Goal: Find specific fact: Find specific page/section

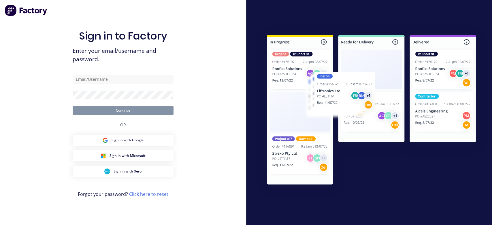
type input "[EMAIL_ADDRESS][DOMAIN_NAME]"
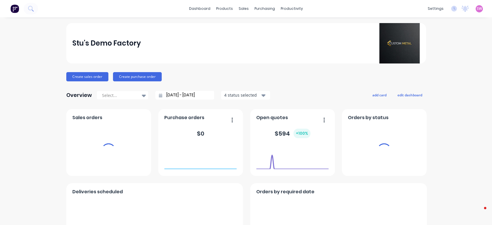
click at [476, 6] on div "SW Stu's Demo Factory Stuart Wheatley Administrator Profile Sign out" at bounding box center [479, 8] width 7 height 7
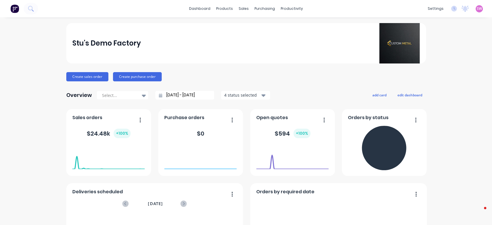
click at [477, 8] on span "SW" at bounding box center [479, 8] width 5 height 5
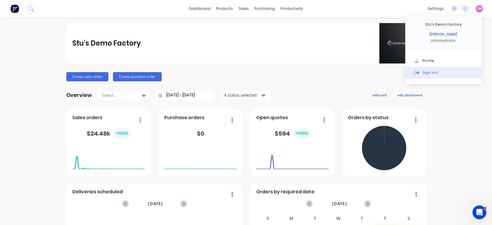
click at [432, 74] on button "Sign out" at bounding box center [444, 73] width 76 height 12
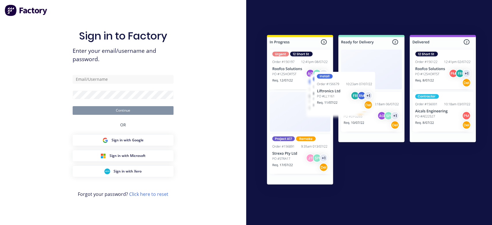
type input "[EMAIL_ADDRESS][DOMAIN_NAME]"
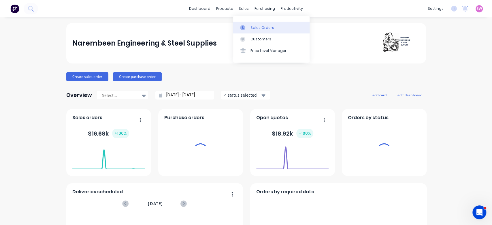
click at [248, 24] on link "Sales Orders" at bounding box center [271, 28] width 76 height 12
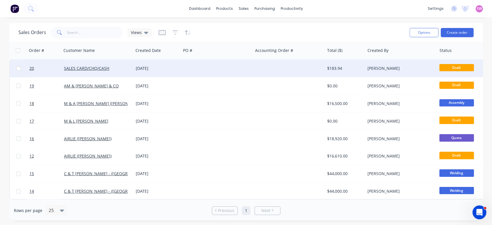
scroll to position [2, 0]
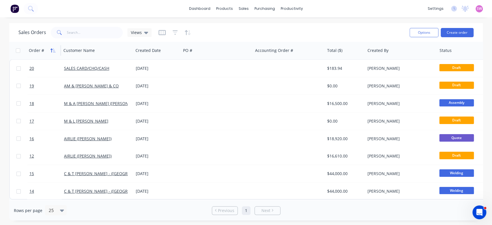
click at [54, 51] on icon "button" at bounding box center [54, 50] width 3 height 4
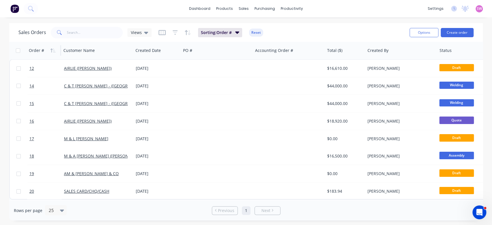
scroll to position [0, 0]
click at [54, 51] on icon "button" at bounding box center [54, 50] width 3 height 4
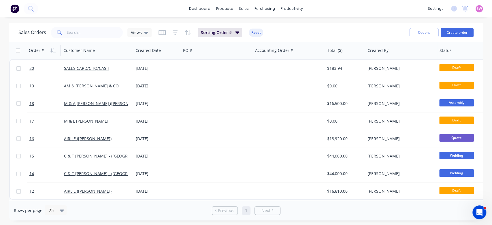
click at [54, 51] on icon "button" at bounding box center [54, 50] width 3 height 4
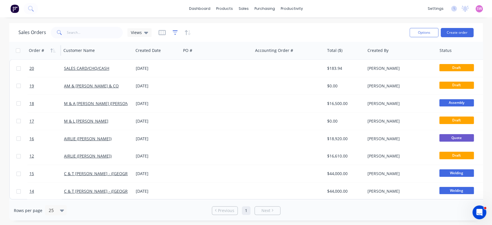
click at [174, 32] on icon "button" at bounding box center [175, 32] width 4 height 1
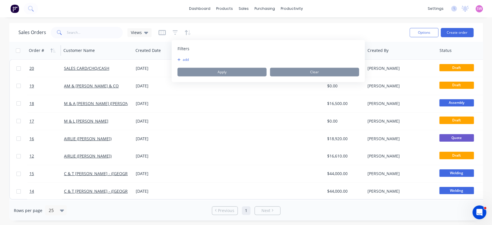
click at [179, 61] on icon "button" at bounding box center [179, 59] width 3 height 3
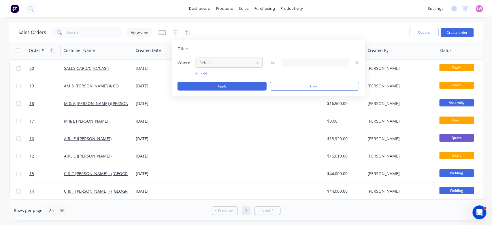
click at [218, 62] on div at bounding box center [225, 62] width 52 height 7
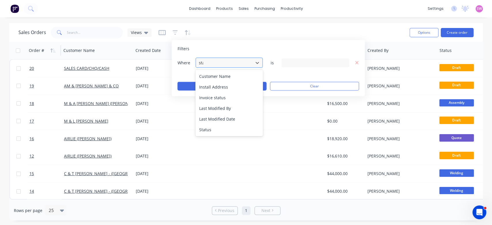
type input "stat"
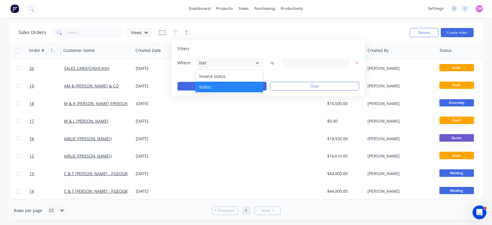
click at [224, 84] on div "Status" at bounding box center [229, 87] width 67 height 11
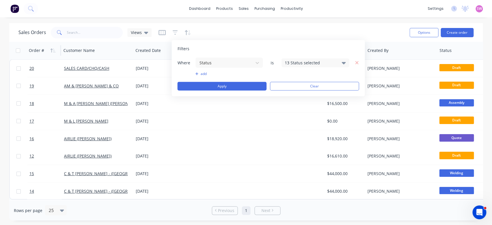
click at [325, 57] on div "Filters Where Status is 13 Status selected add Apply Clear" at bounding box center [268, 68] width 193 height 56
click at [322, 61] on div "13 Status selected" at bounding box center [311, 63] width 52 height 6
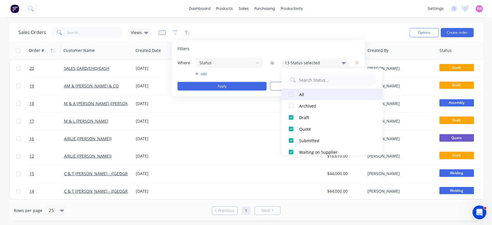
click at [299, 91] on button "All" at bounding box center [332, 95] width 101 height 12
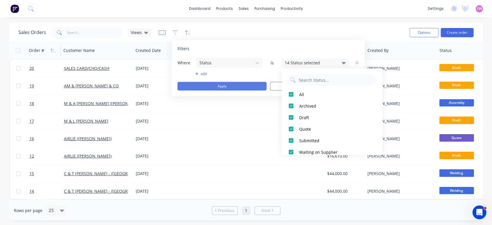
click at [235, 87] on button "Apply" at bounding box center [222, 86] width 89 height 9
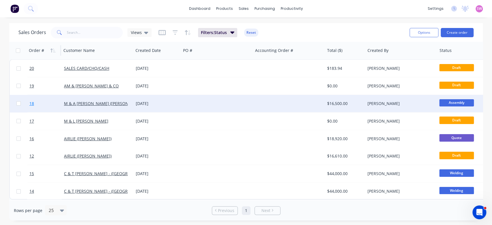
scroll to position [2, 0]
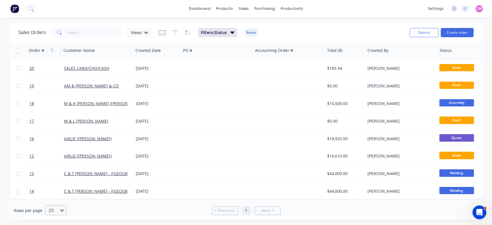
click at [61, 211] on icon at bounding box center [62, 210] width 4 height 2
click at [58, 198] on div "100" at bounding box center [55, 196] width 22 height 11
click at [54, 50] on icon "button" at bounding box center [52, 50] width 5 height 5
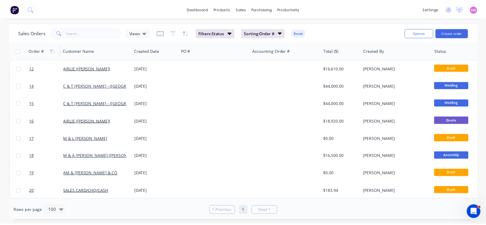
scroll to position [0, 0]
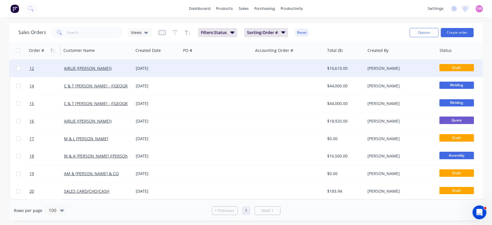
click at [269, 62] on div at bounding box center [289, 68] width 72 height 17
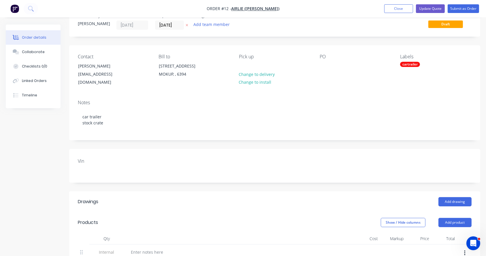
scroll to position [14, 0]
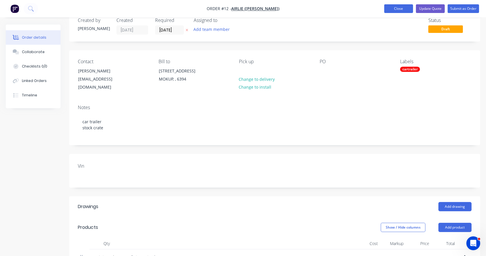
click at [405, 8] on button "Close" at bounding box center [398, 8] width 29 height 9
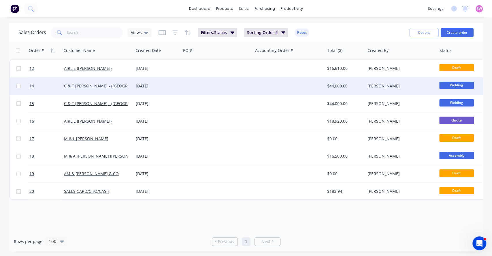
click at [234, 85] on div at bounding box center [217, 85] width 72 height 17
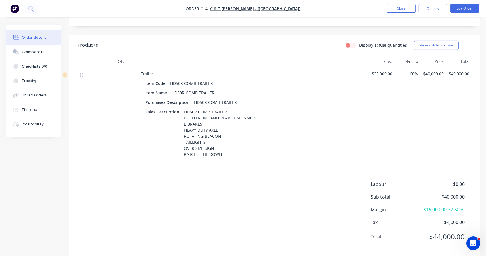
scroll to position [178, 0]
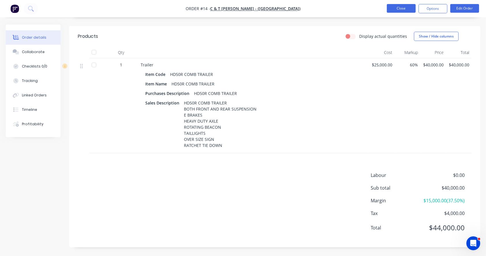
click at [396, 10] on button "Close" at bounding box center [401, 8] width 29 height 9
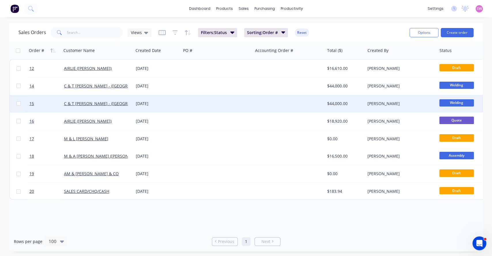
click at [207, 100] on div at bounding box center [217, 103] width 72 height 17
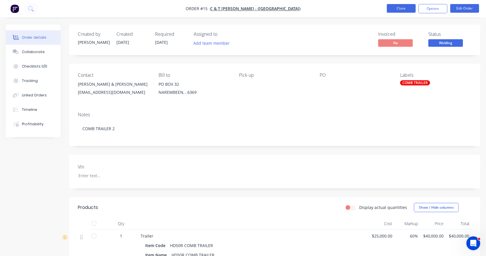
click at [397, 10] on button "Close" at bounding box center [401, 8] width 29 height 9
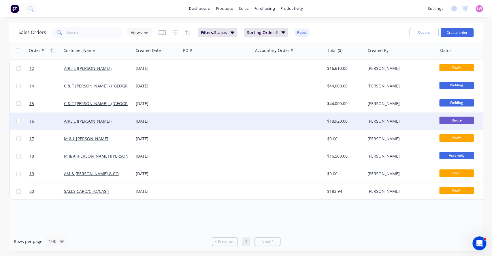
click at [184, 116] on div at bounding box center [217, 120] width 72 height 17
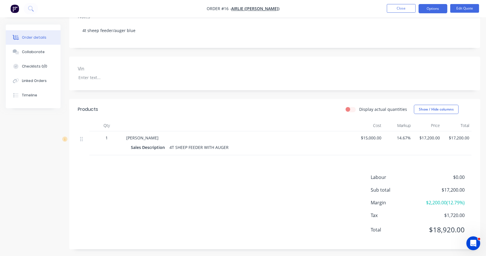
scroll to position [100, 0]
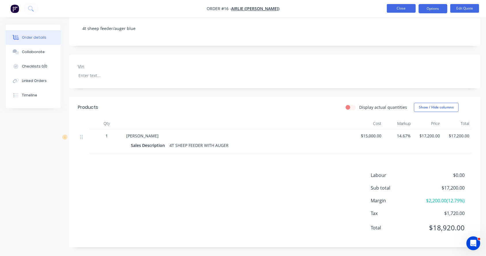
click at [398, 9] on button "Close" at bounding box center [401, 8] width 29 height 9
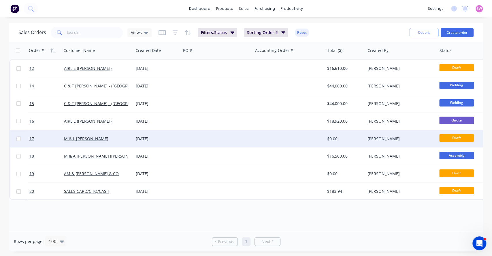
click at [218, 140] on div at bounding box center [217, 138] width 72 height 17
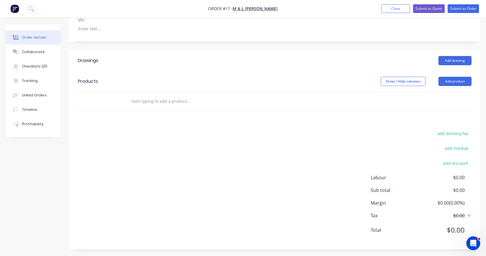
scroll to position [151, 0]
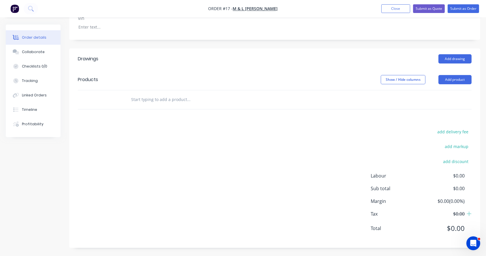
drag, startPoint x: 384, startPoint y: 6, endPoint x: 381, endPoint y: 9, distance: 4.1
click at [384, 6] on button "Close" at bounding box center [396, 8] width 29 height 9
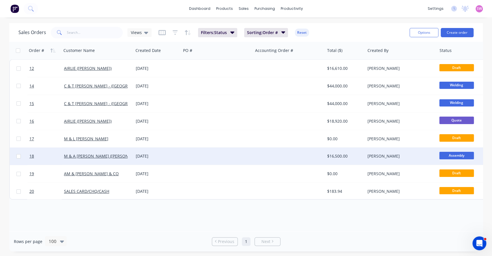
click at [193, 154] on div at bounding box center [217, 155] width 72 height 17
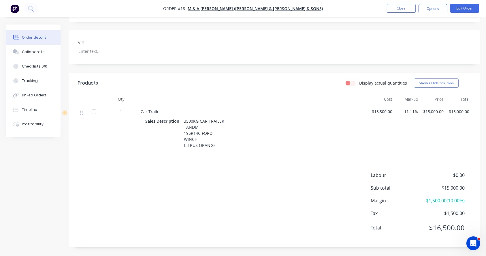
scroll to position [125, 0]
click at [404, 12] on button "Close" at bounding box center [401, 8] width 29 height 9
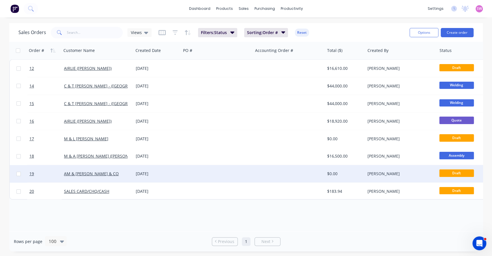
click at [214, 173] on div at bounding box center [217, 173] width 72 height 17
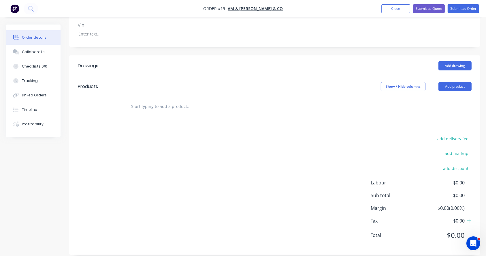
scroll to position [149, 0]
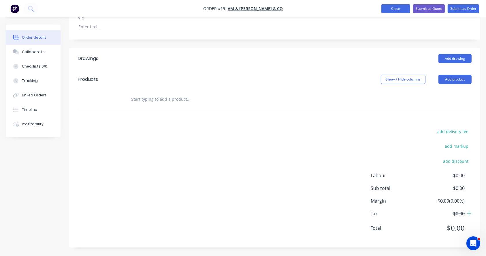
click at [398, 10] on button "Close" at bounding box center [396, 8] width 29 height 9
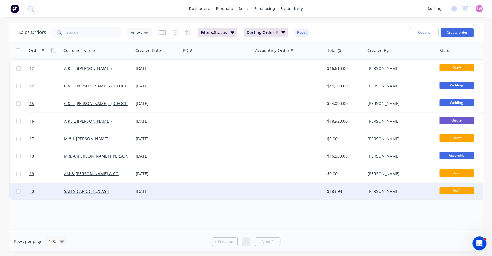
click at [232, 192] on div at bounding box center [217, 191] width 72 height 17
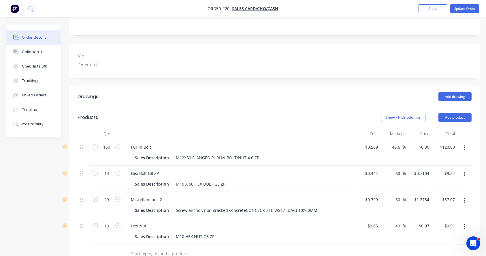
scroll to position [140, 0]
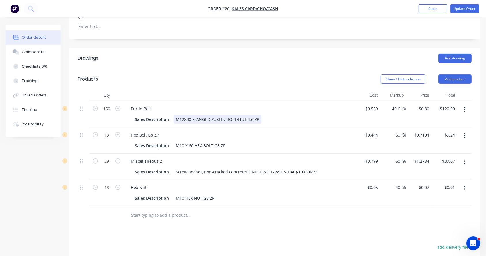
click at [243, 120] on div "M12X30 FLANGED PURLIN BOLT/NUT 4.6 ZP" at bounding box center [218, 119] width 88 height 8
copy div "M12X30 FLANGED PURLIN BOLT/NUT 4.6 ZP"
click at [182, 146] on div "M10 X 60 HEX BOLT G8 ZP" at bounding box center [201, 145] width 54 height 8
copy div "M10 X 60 HEX BOLT G8 ZP"
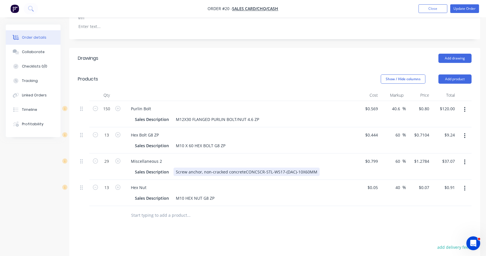
drag, startPoint x: 211, startPoint y: 170, endPoint x: 218, endPoint y: 172, distance: 7.1
click at [212, 170] on div "Screw anchor, non-cracked concreteCONCSCR-STL-WS17-(DAC)-10X60MM" at bounding box center [247, 172] width 146 height 8
copy div "Screw anchor, non-cracked concreteCONCSCR-STL-WS17-(DAC)-10X60MM"
drag, startPoint x: 209, startPoint y: 196, endPoint x: 210, endPoint y: 201, distance: 5.4
click at [208, 197] on div "M10 HEX NUT G8 ZP" at bounding box center [195, 198] width 43 height 8
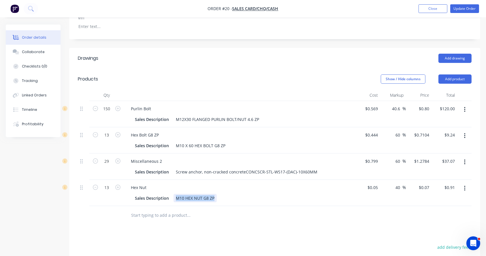
copy div "M10 HEX NUT G8 ZP"
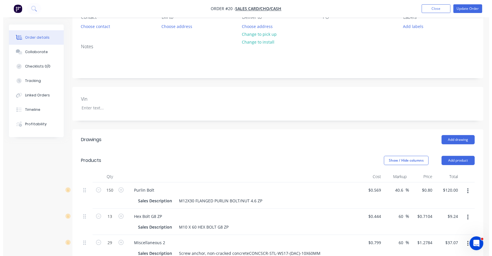
scroll to position [0, 0]
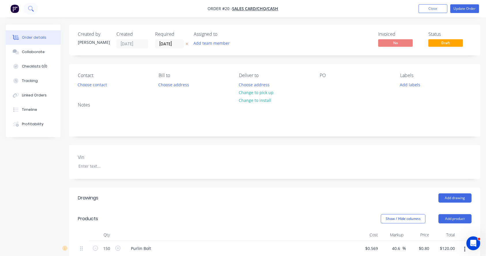
click at [28, 3] on button at bounding box center [31, 9] width 14 height 12
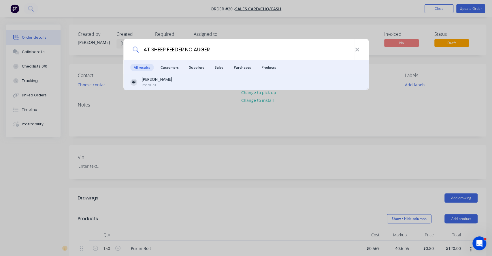
type input "4T SHEEP FEEDER NO AUGER"
click at [176, 79] on div "Sheep Feeder Product" at bounding box center [246, 81] width 232 height 11
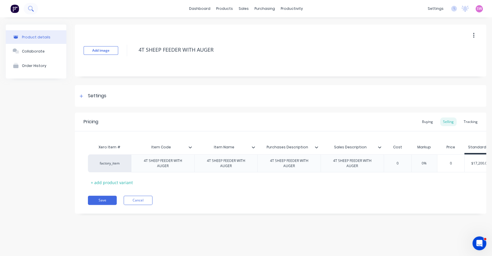
click at [30, 5] on button at bounding box center [31, 9] width 14 height 12
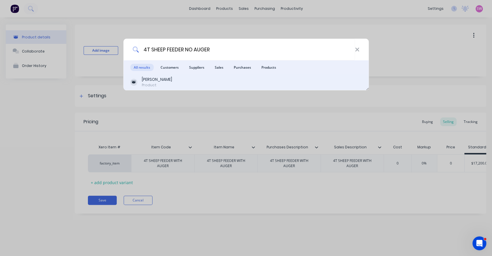
type input "4T SHEEP FEEDER NO AUGER"
click at [166, 80] on div "Sheep Feeder" at bounding box center [157, 79] width 30 height 6
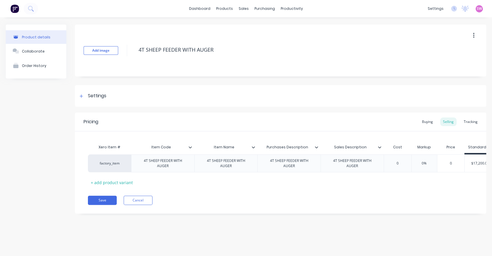
type textarea "x"
